Goal: Find specific page/section

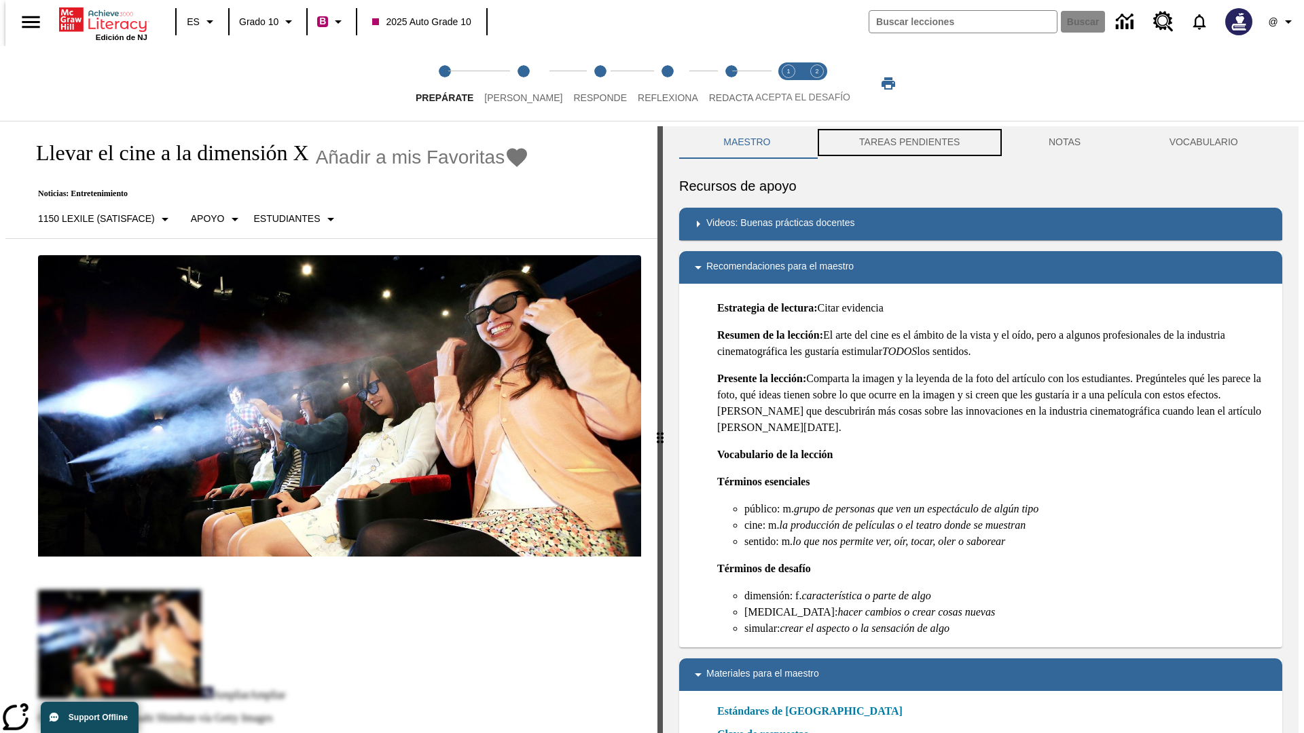
click at [908, 143] on button "TAREAS PENDIENTES" at bounding box center [909, 142] width 189 height 33
